Goal: Transaction & Acquisition: Purchase product/service

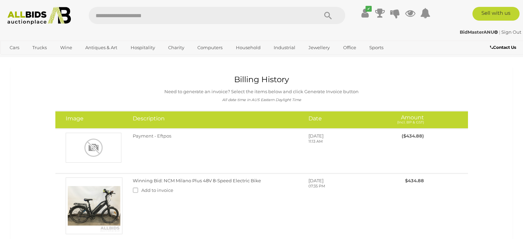
click at [41, 19] on img at bounding box center [39, 16] width 71 height 18
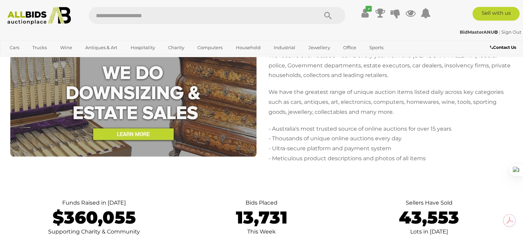
scroll to position [1512, 0]
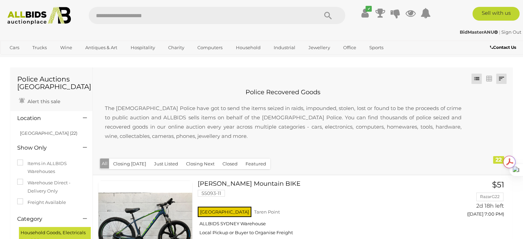
click at [498, 79] on link at bounding box center [501, 79] width 10 height 10
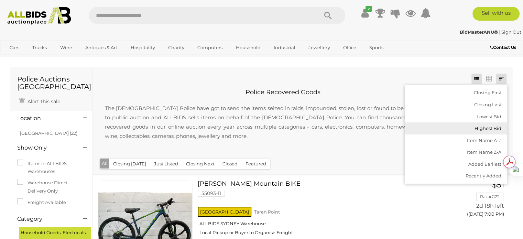
click at [483, 129] on link "Highest Bid" at bounding box center [455, 128] width 102 height 12
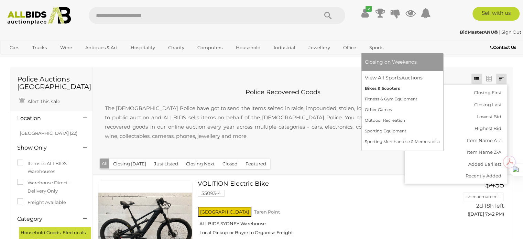
click at [373, 88] on link "Bikes & Scooters" at bounding box center [402, 88] width 75 height 11
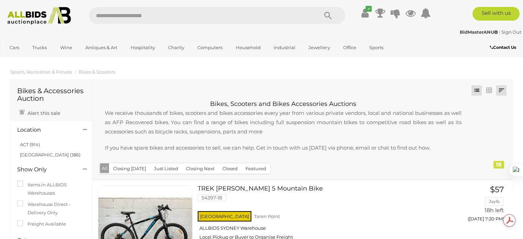
click at [498, 94] on link at bounding box center [501, 90] width 10 height 10
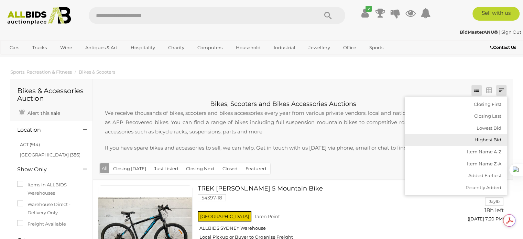
click at [480, 137] on link "Highest Bid" at bounding box center [455, 140] width 102 height 12
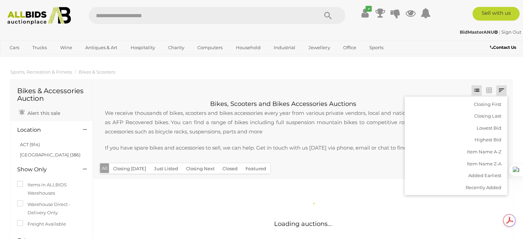
click at [333, 115] on p "We receive thousands of bikes, scooters and bikes accessories every year from v…" at bounding box center [283, 122] width 370 height 28
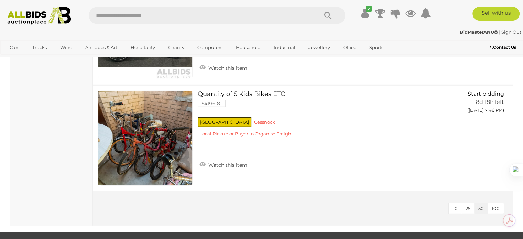
scroll to position [1821, 0]
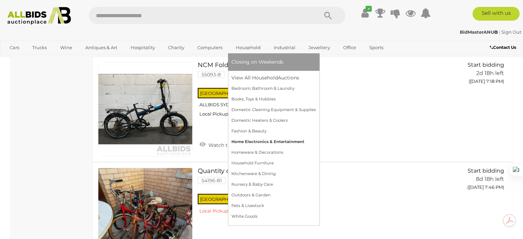
click at [255, 141] on link "Home Electronics & Entertainment" at bounding box center [273, 141] width 85 height 11
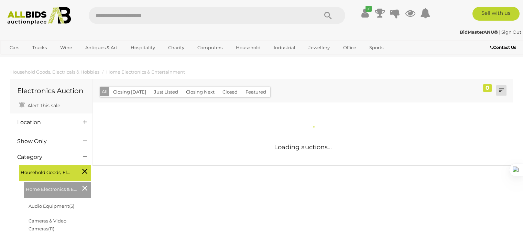
click at [502, 90] on link at bounding box center [501, 90] width 10 height 10
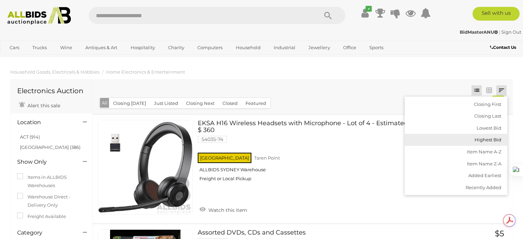
click at [479, 138] on link "Highest Bid" at bounding box center [455, 140] width 102 height 12
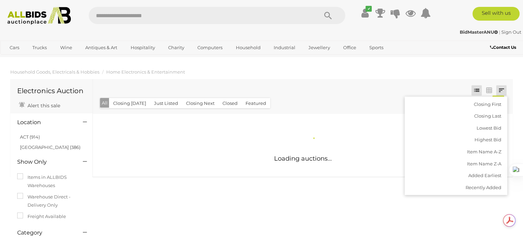
click at [397, 81] on div "Closing First Closing Last Lowest Bid Highest Bid Item Name A-Z Item Name Z-A A…" at bounding box center [303, 96] width 420 height 35
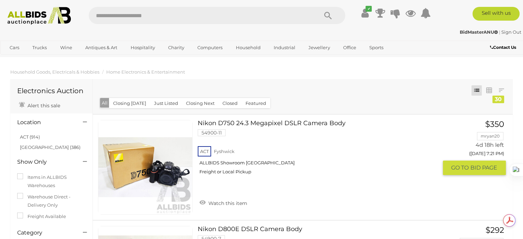
click at [223, 124] on link "Nikon D750 24.3 Megapixel DSLR Camera Body 54900-11 ACT Fyshwick ALLBIDS Showro…" at bounding box center [320, 150] width 234 height 60
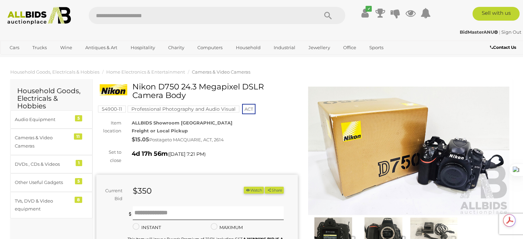
drag, startPoint x: 133, startPoint y: 87, endPoint x: 187, endPoint y: 94, distance: 54.5
click at [187, 94] on h1 "Nikon D750 24.3 Megapixel DSLR Camera Body" at bounding box center [198, 91] width 196 height 18
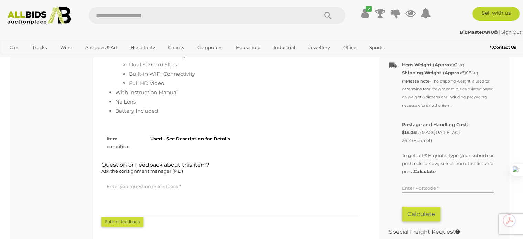
scroll to position [447, 0]
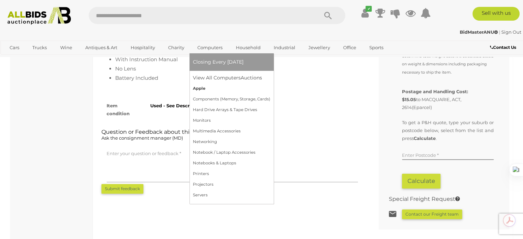
click at [205, 89] on link "Apple" at bounding box center [231, 88] width 77 height 11
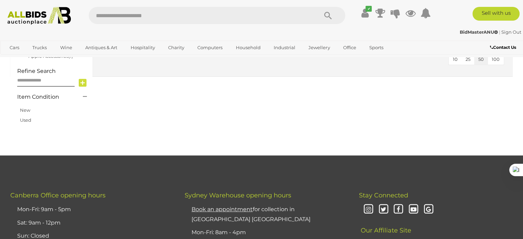
scroll to position [172, 0]
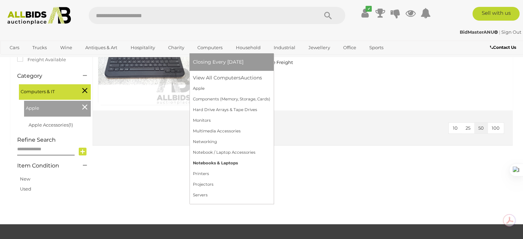
click at [206, 160] on link "Notebooks & Laptops" at bounding box center [231, 163] width 77 height 11
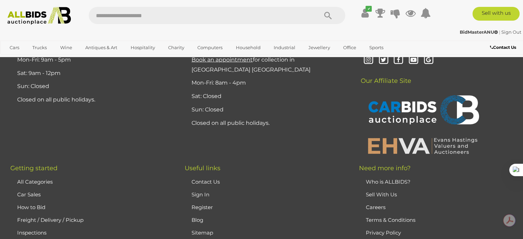
scroll to position [1901, 0]
